Goal: Transaction & Acquisition: Book appointment/travel/reservation

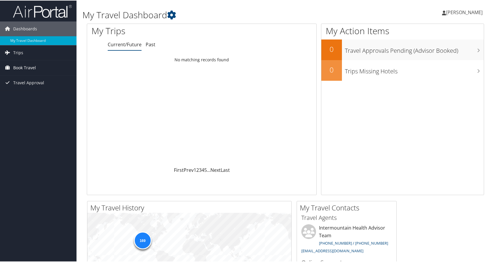
click at [31, 67] on span "Book Travel" at bounding box center [24, 67] width 23 height 15
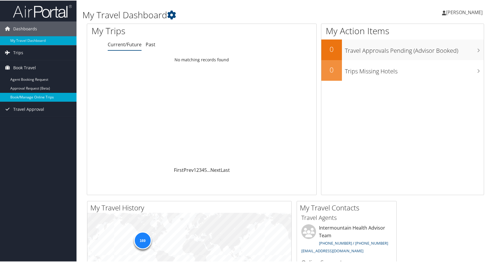
click at [28, 93] on link "Book/Manage Online Trips" at bounding box center [38, 96] width 77 height 9
